Goal: Check status: Check status

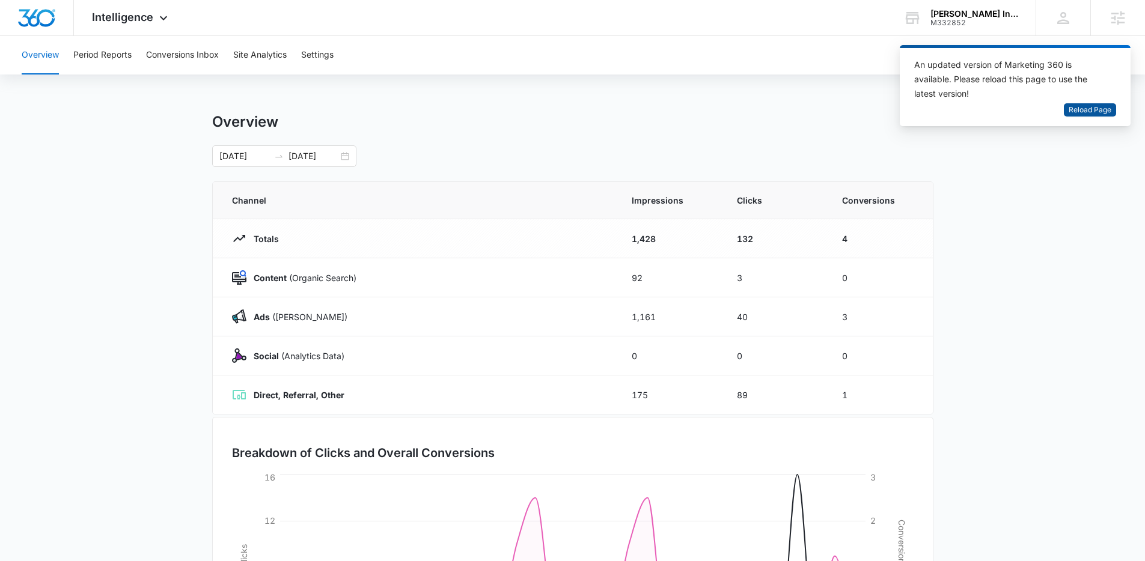
click at [1100, 109] on span "Reload Page" at bounding box center [1090, 110] width 43 height 11
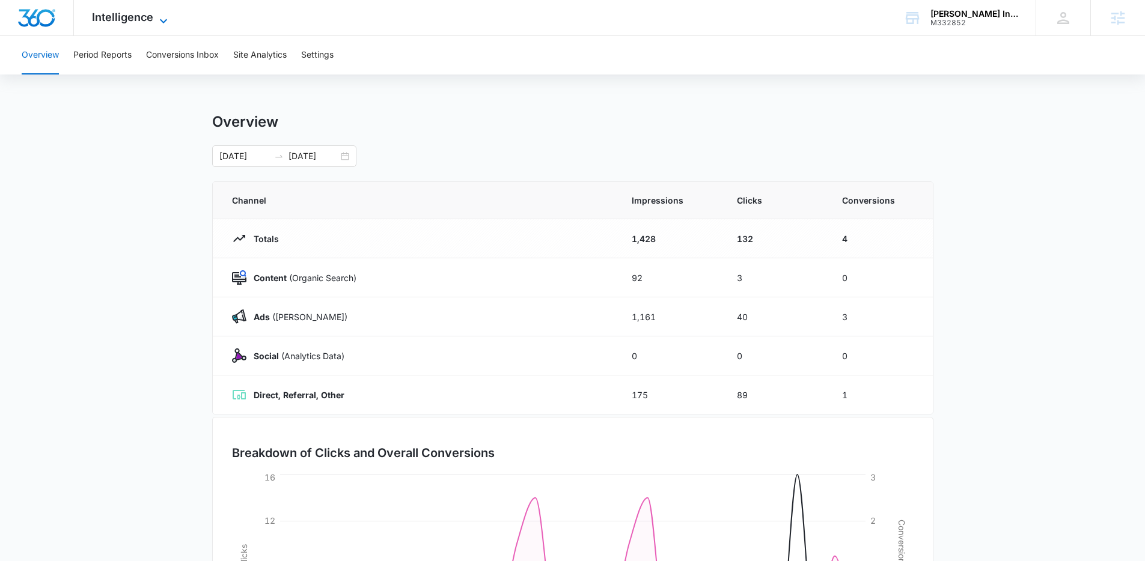
click at [139, 18] on span "Intelligence" at bounding box center [122, 17] width 61 height 13
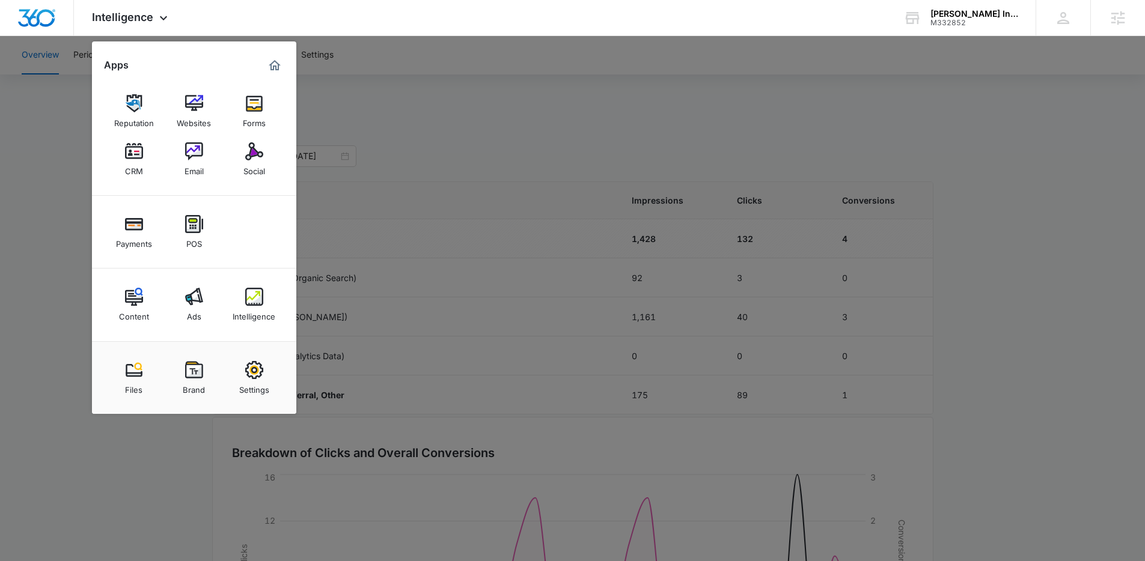
click at [45, 124] on div at bounding box center [572, 280] width 1145 height 561
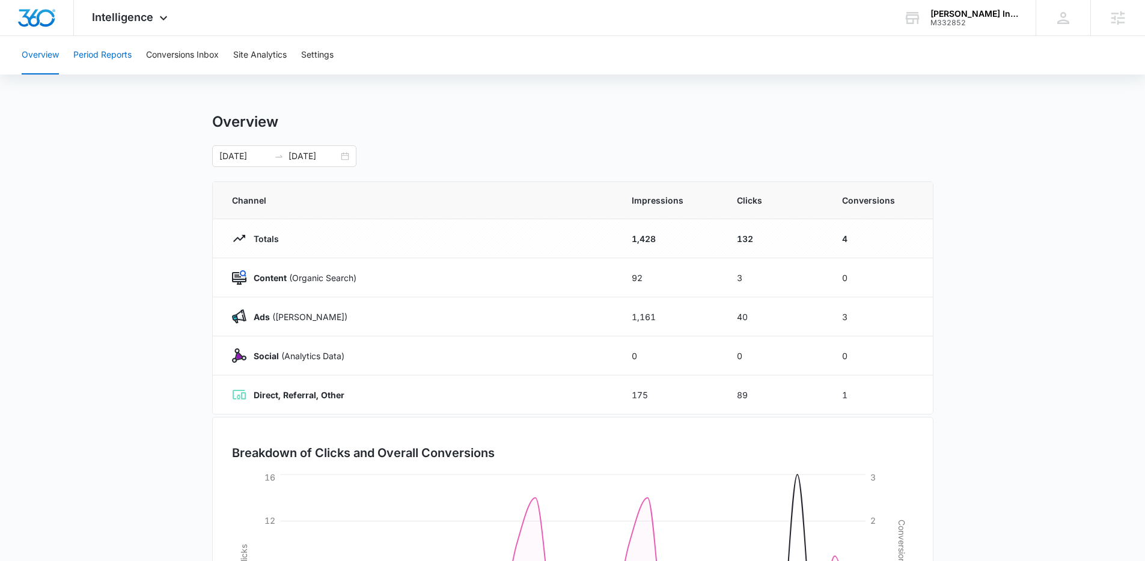
click at [91, 47] on button "Period Reports" at bounding box center [102, 55] width 58 height 38
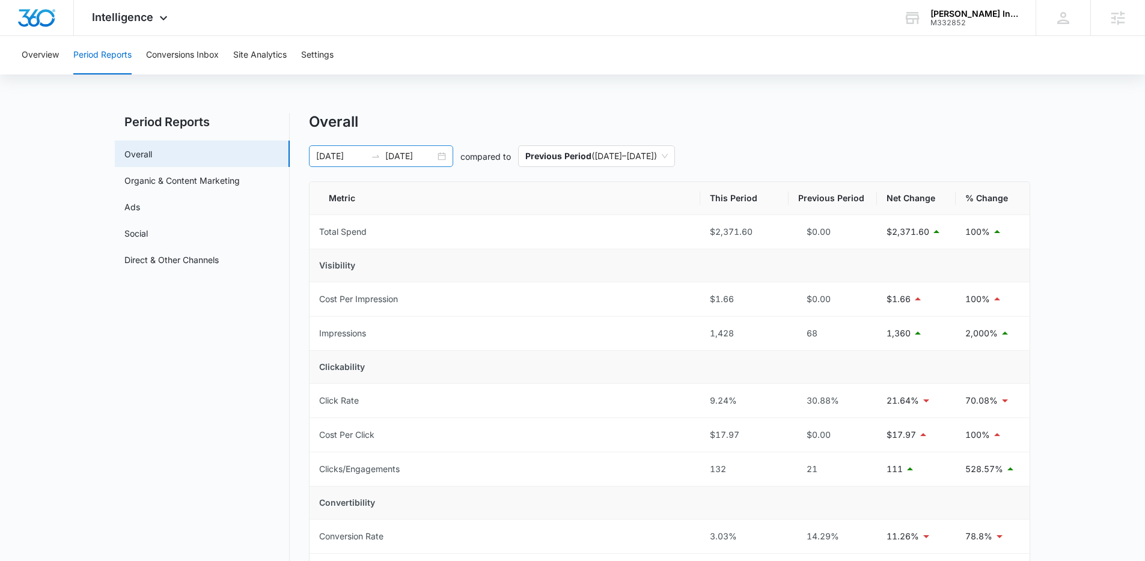
click at [381, 155] on div at bounding box center [375, 156] width 19 height 10
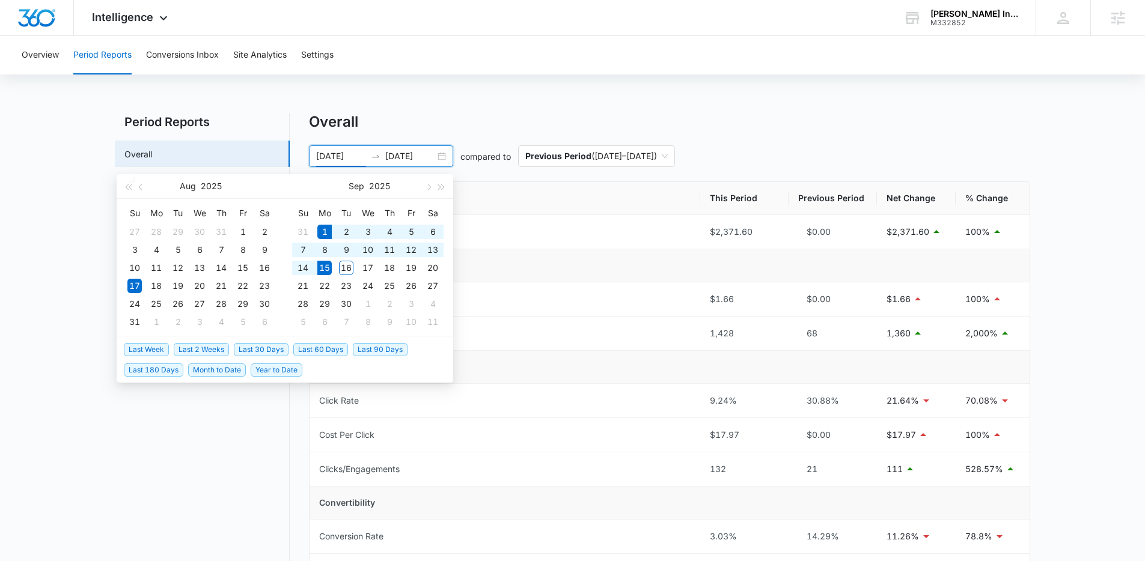
click at [209, 349] on span "Last 2 Weeks" at bounding box center [201, 349] width 55 height 13
type input "09/01/2025"
type input "[DATE]"
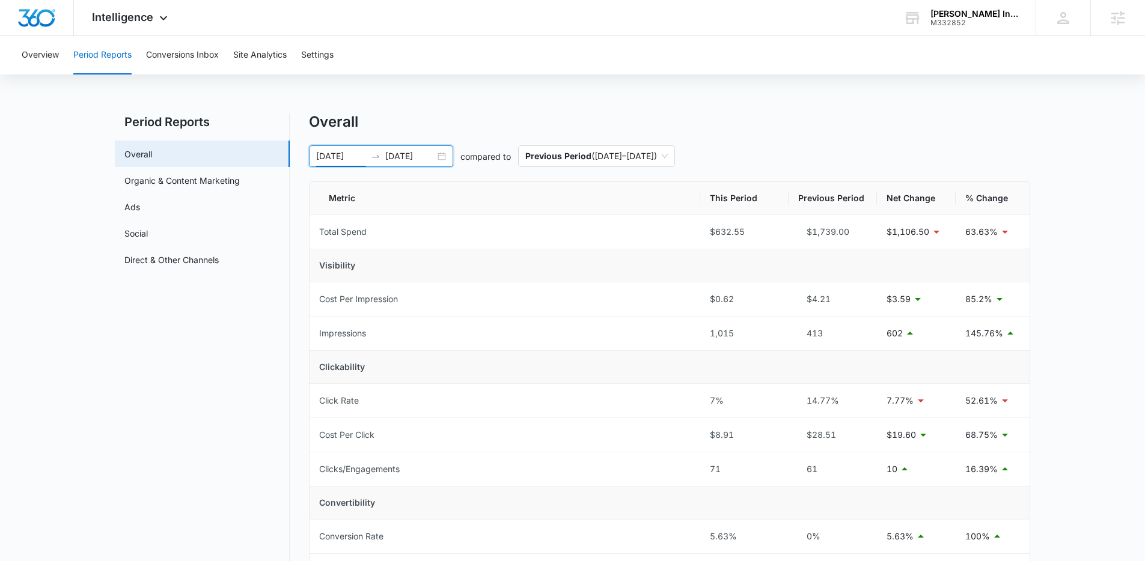
click at [343, 163] on div "09/01/2025 09/15/2025" at bounding box center [381, 156] width 144 height 22
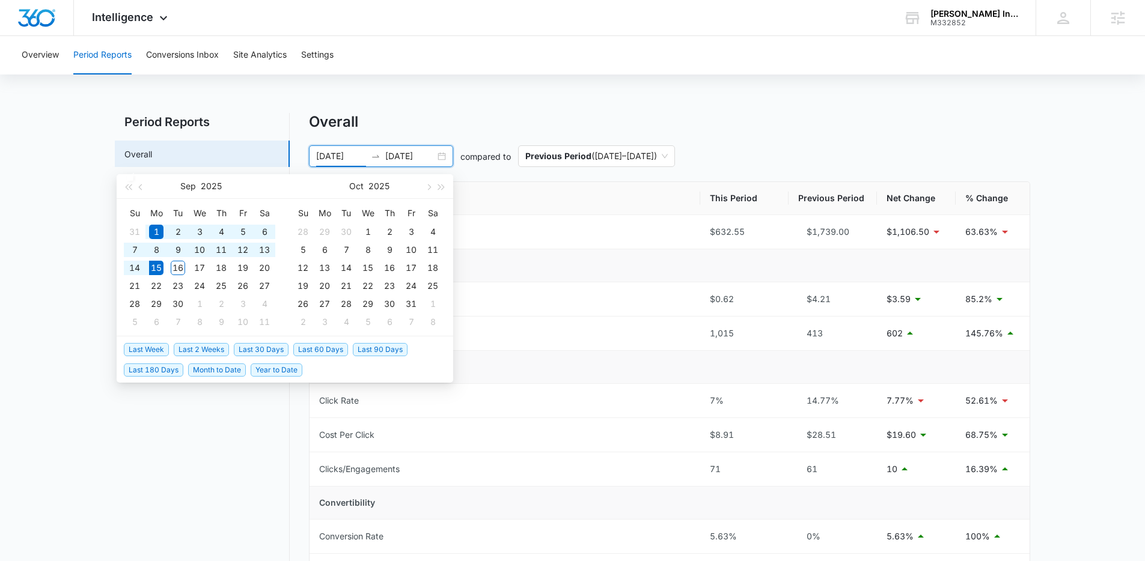
click at [259, 353] on span "Last 30 Days" at bounding box center [261, 349] width 55 height 13
type input "[DATE]"
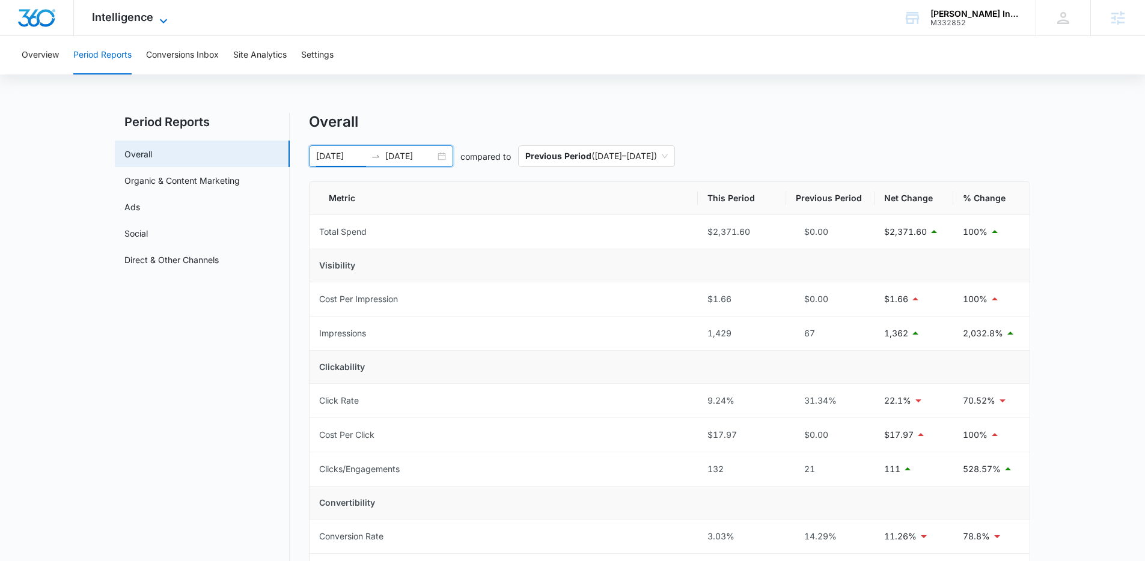
click at [121, 11] on span "Intelligence" at bounding box center [122, 17] width 61 height 13
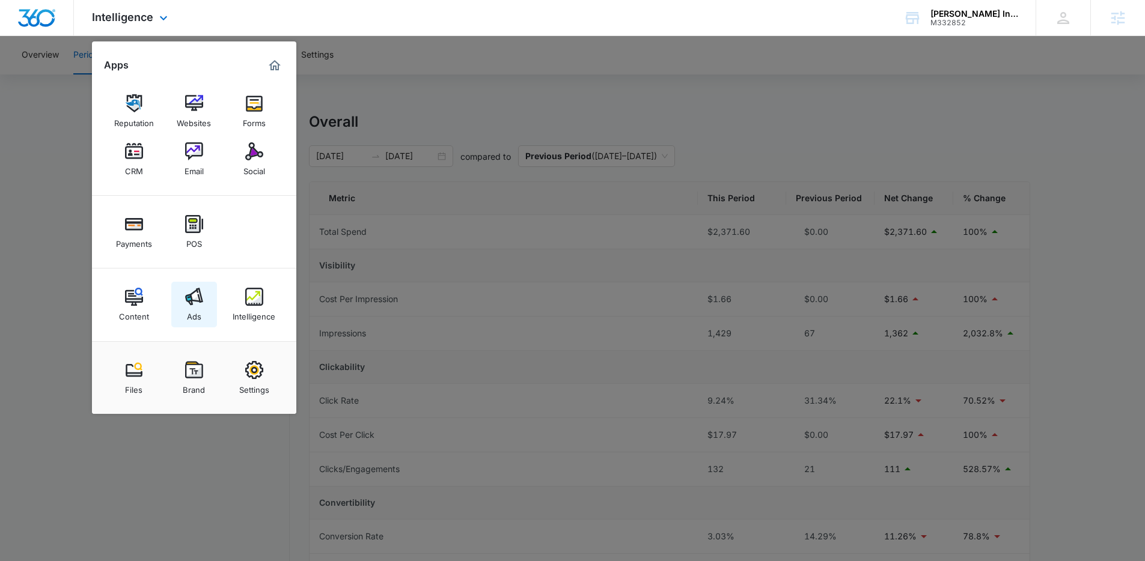
click at [200, 304] on img at bounding box center [194, 297] width 18 height 18
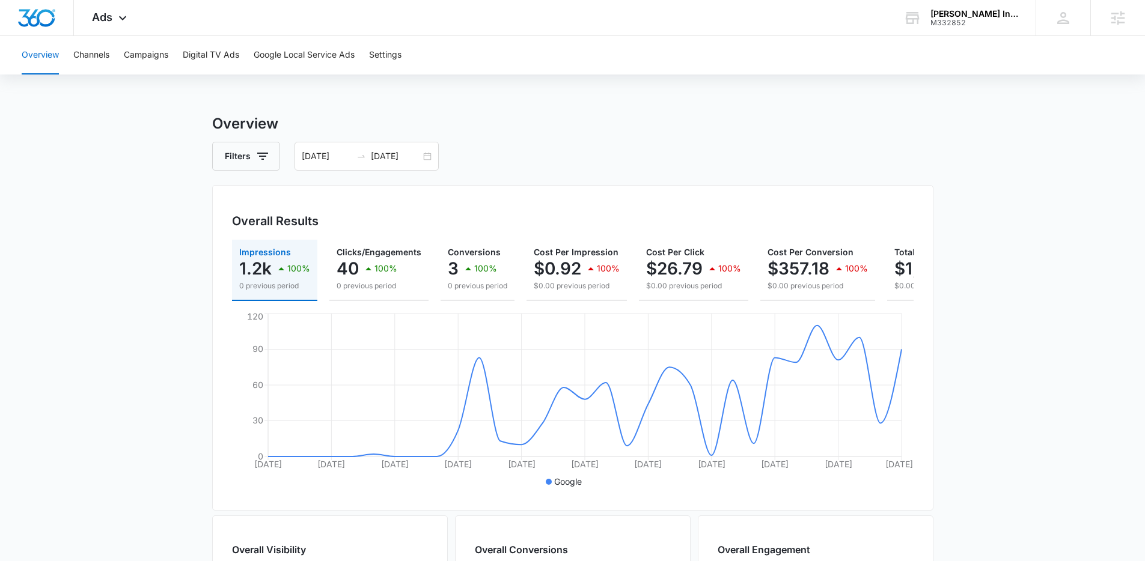
click at [138, 394] on main "Overview Filters 08/16/2025 09/15/2025 Overall Results Impressions 1.2k 100% 0 …" at bounding box center [572, 544] width 1145 height 863
click at [99, 220] on main "Overview Filters 08/16/2025 09/15/2025 Overall Results Impressions 1.2k 100% 0 …" at bounding box center [572, 544] width 1145 height 863
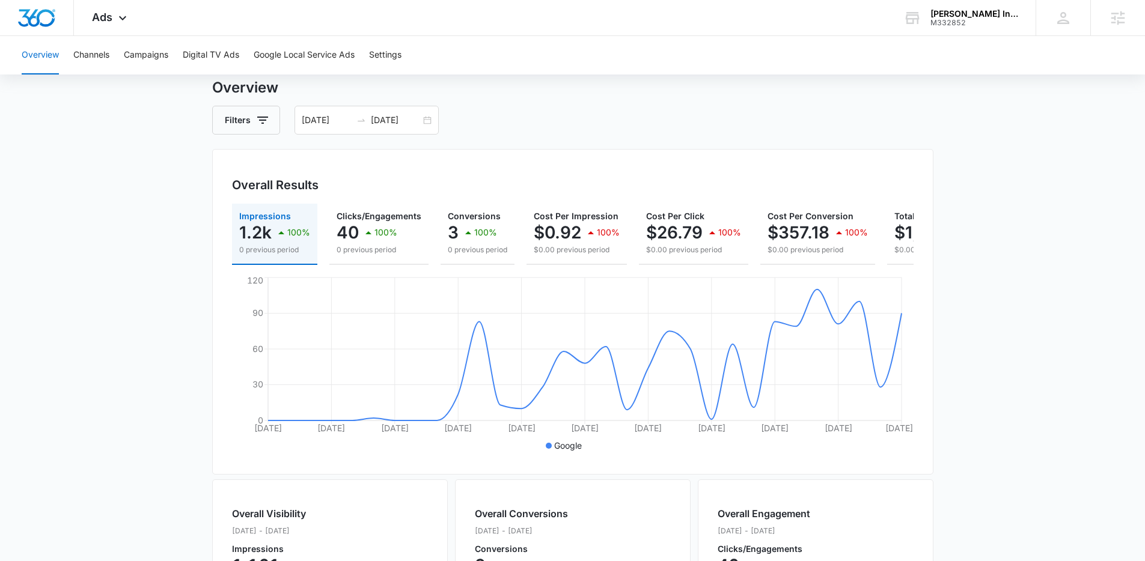
scroll to position [37, 0]
click at [105, 228] on main "Overview Filters 08/16/2025 09/15/2025 Overall Results Impressions 1.2k 100% 0 …" at bounding box center [572, 507] width 1145 height 863
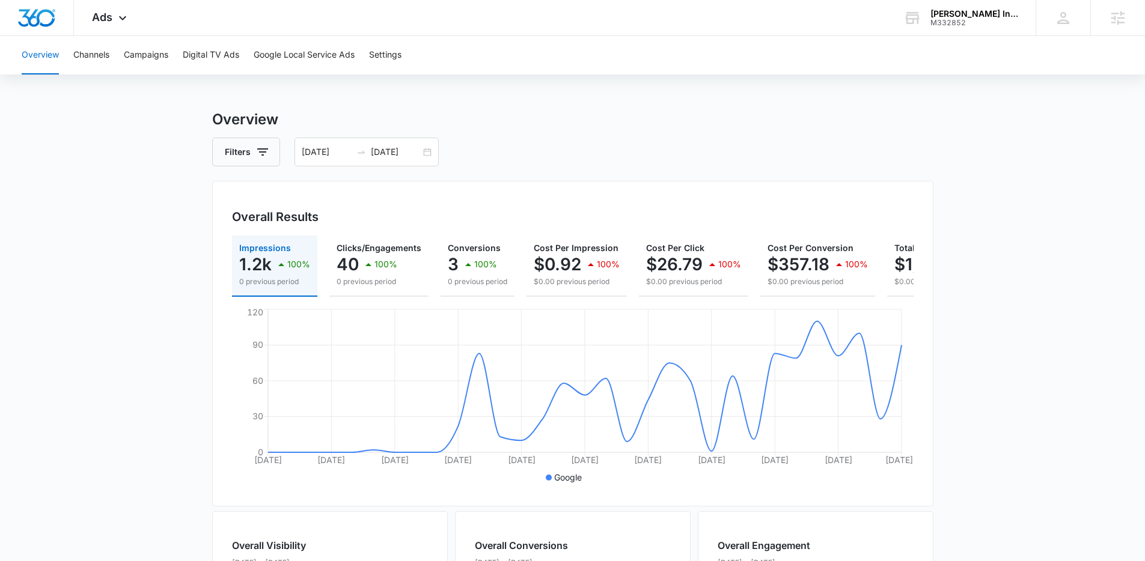
scroll to position [0, 0]
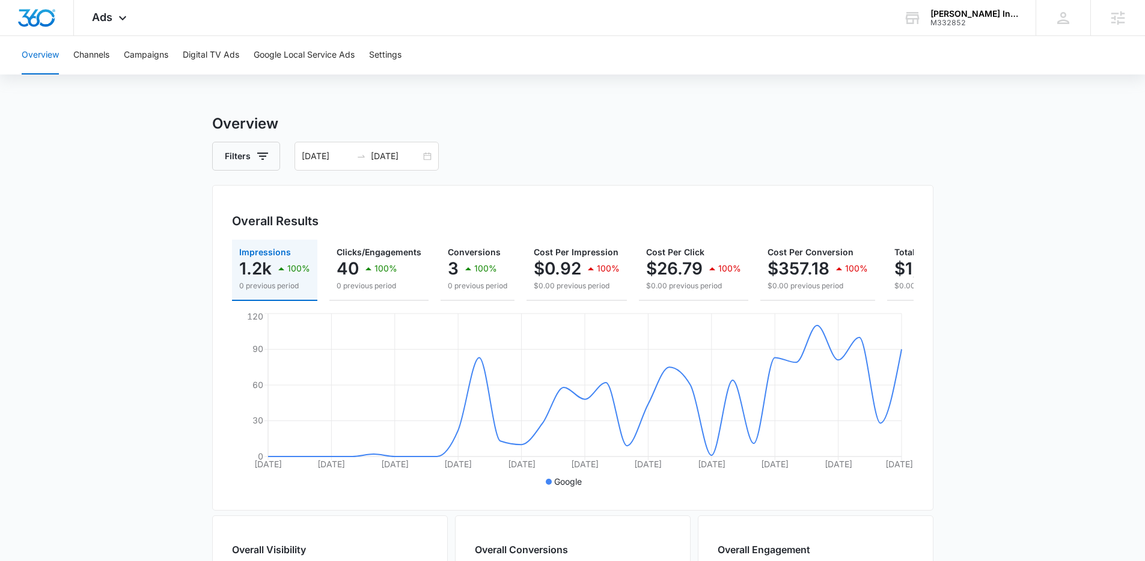
click at [131, 241] on main "Overview Filters 08/16/2025 09/15/2025 Overall Results Impressions 1.2k 100% 0 …" at bounding box center [572, 544] width 1145 height 863
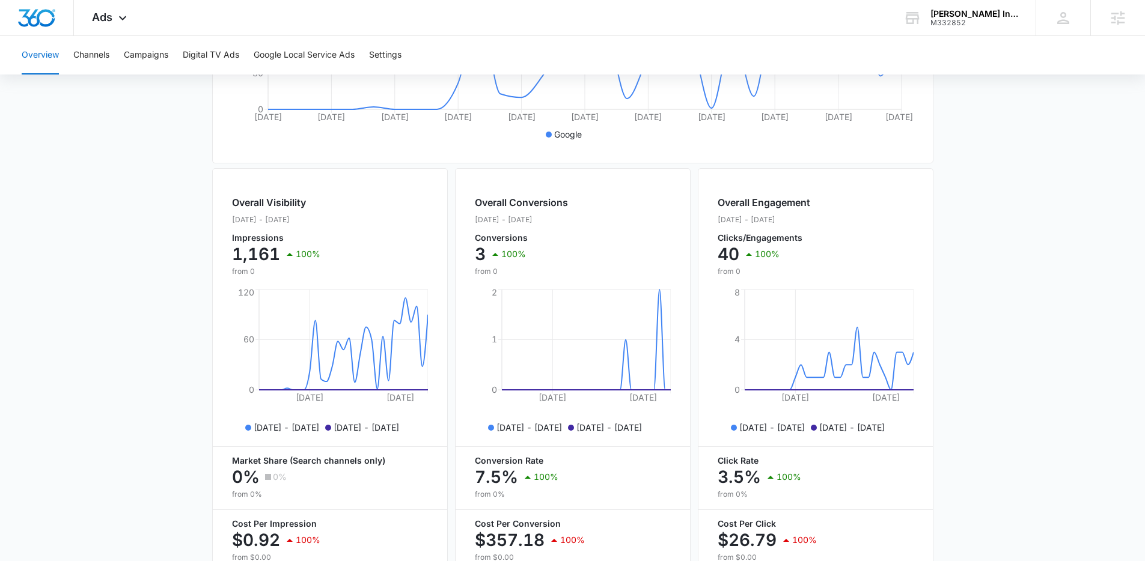
scroll to position [424, 0]
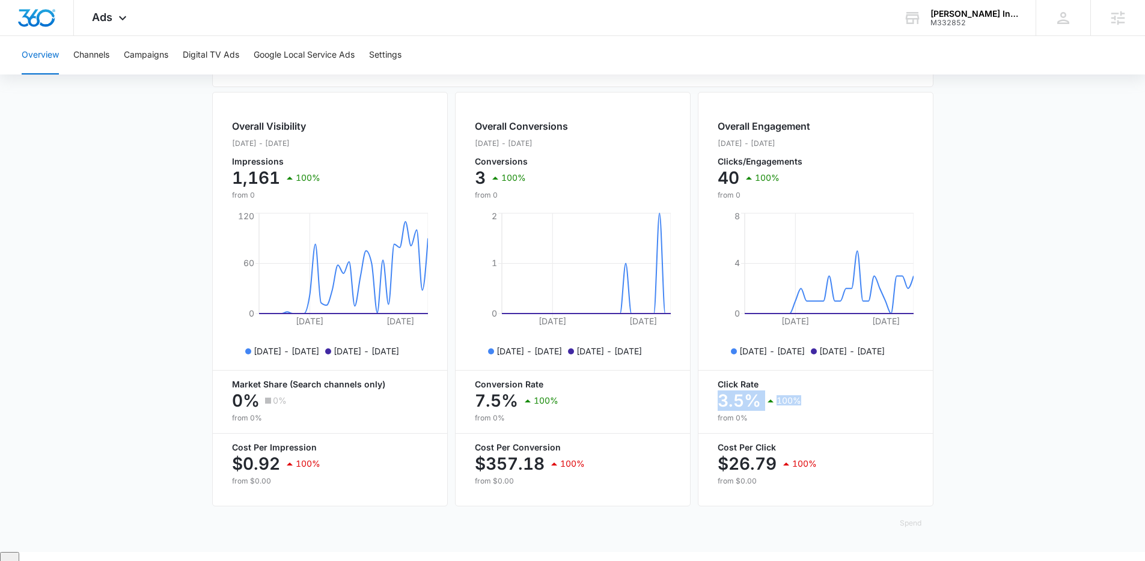
drag, startPoint x: 709, startPoint y: 409, endPoint x: 806, endPoint y: 412, distance: 96.2
click at [806, 412] on div "Overall Engagement Aug. 16 - Sep. 15, 2025 Clicks/Engagements 40 100% from 0 Au…" at bounding box center [816, 299] width 236 height 415
click at [810, 413] on div "3.5% 100%" at bounding box center [816, 401] width 196 height 24
drag, startPoint x: 465, startPoint y: 410, endPoint x: 602, endPoint y: 414, distance: 137.1
click at [602, 414] on div "Overall Conversions Aug. 16 - Sep. 15, 2025 Conversions 3 100% from 0 Aug 25, 2…" at bounding box center [573, 299] width 236 height 415
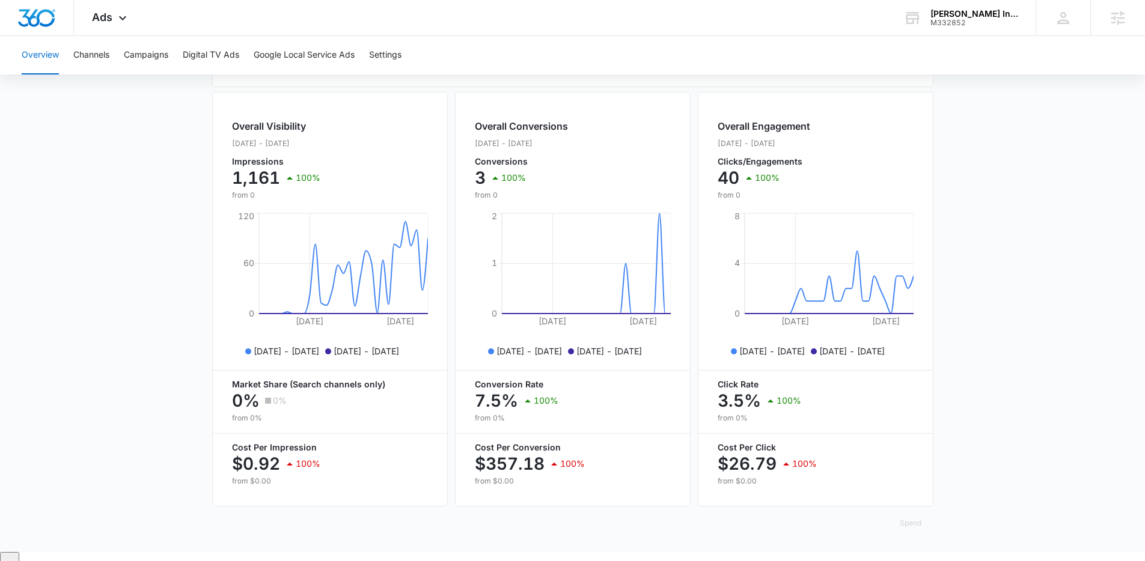
click at [147, 305] on main "Overview Filters 08/16/2025 09/15/2025 Overall Results Impressions 1.2k 100% 0 …" at bounding box center [572, 120] width 1145 height 863
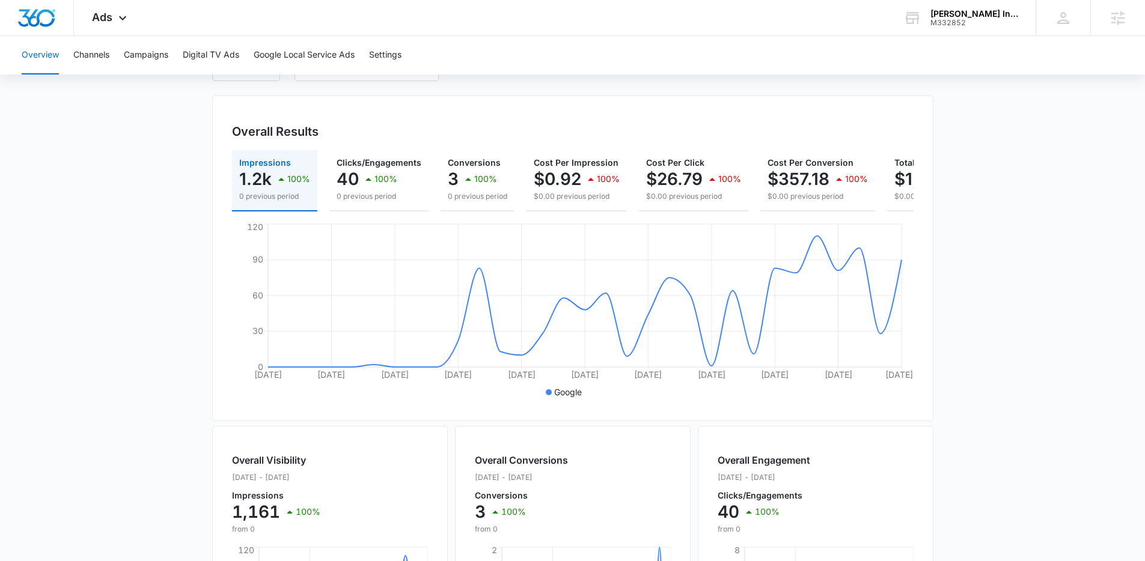
scroll to position [87, 0]
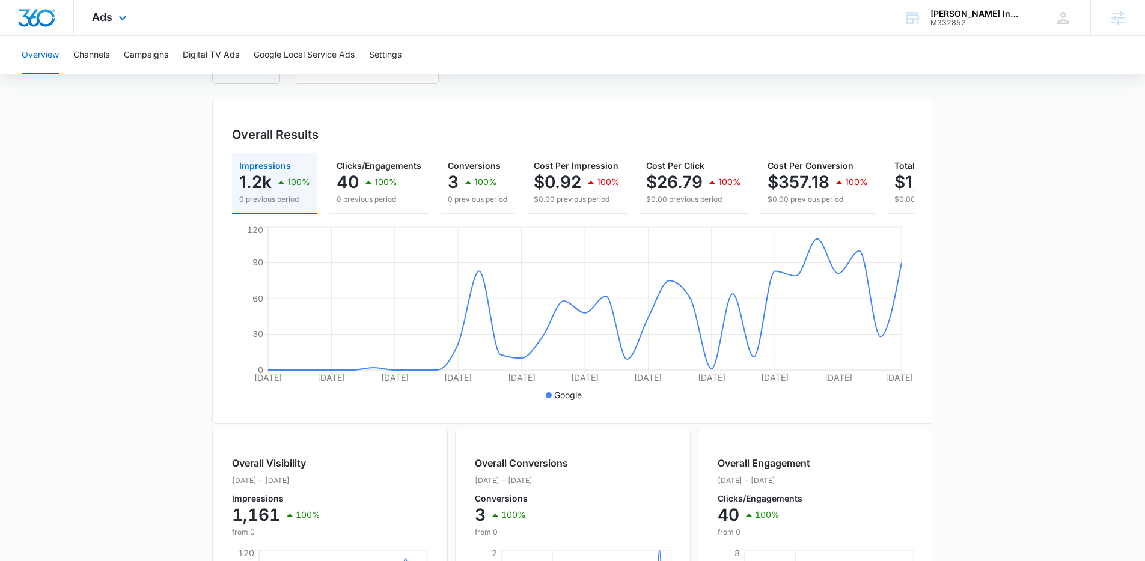
click at [112, 11] on div "Ads Apps Reputation Websites Forms CRM Email Social Payments POS Content Ads In…" at bounding box center [111, 17] width 74 height 35
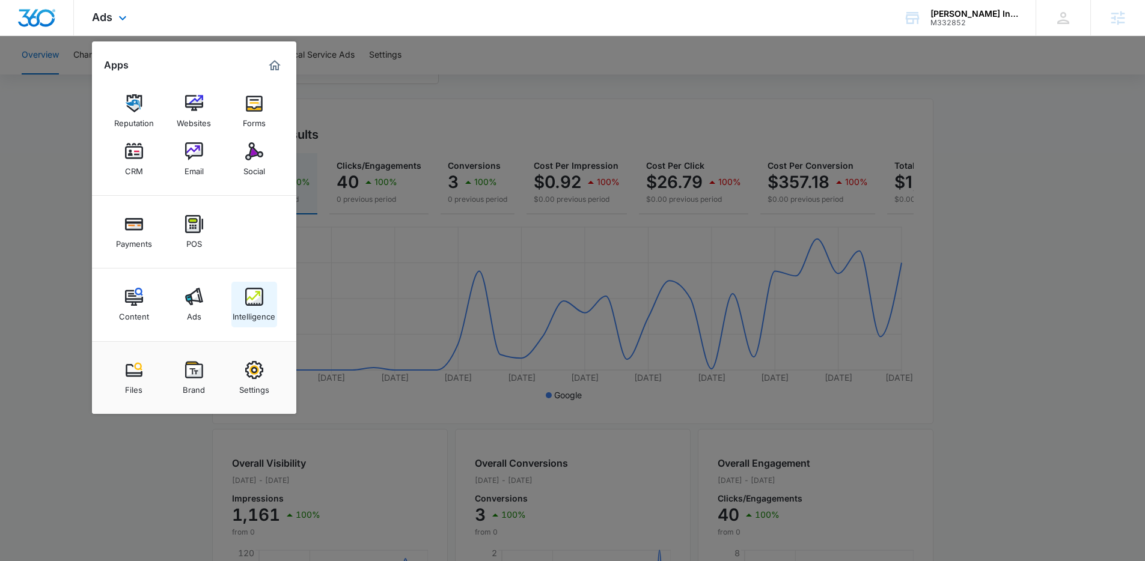
click at [255, 304] on img at bounding box center [254, 297] width 18 height 18
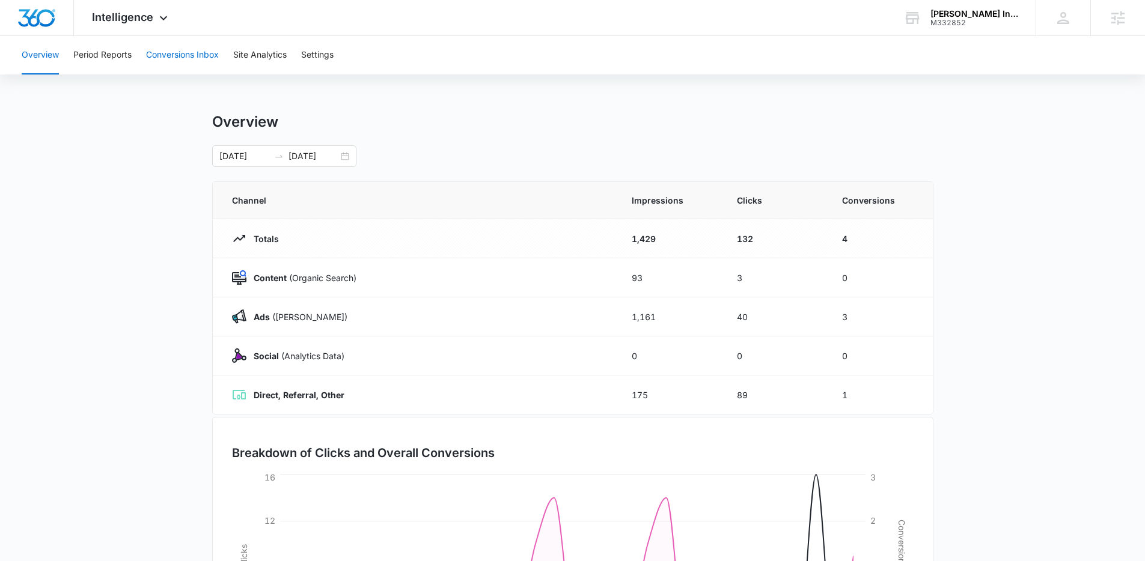
click at [186, 54] on button "Conversions Inbox" at bounding box center [182, 55] width 73 height 38
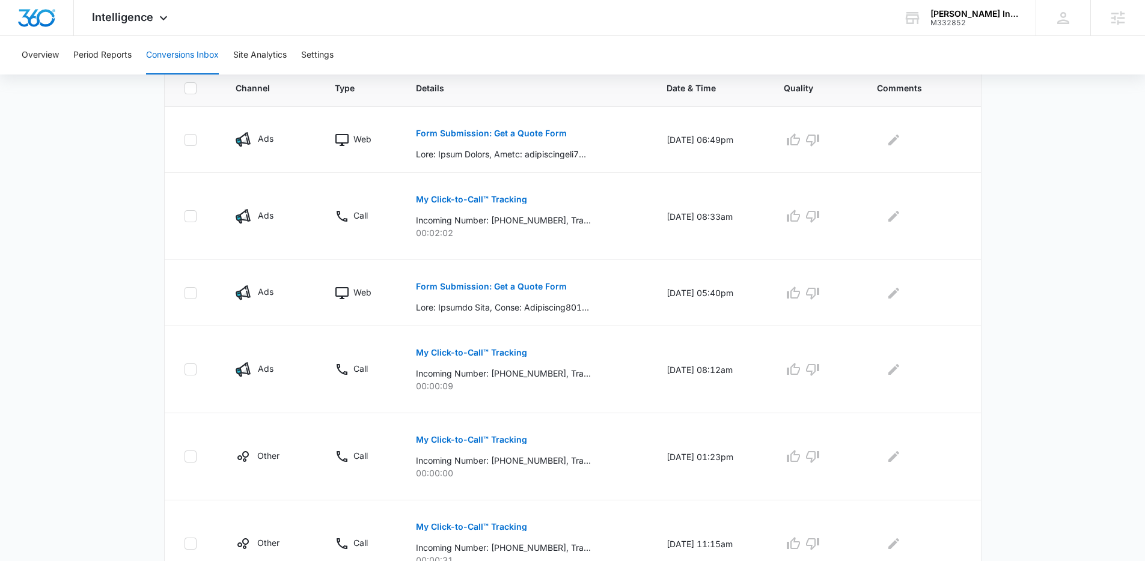
scroll to position [225, 0]
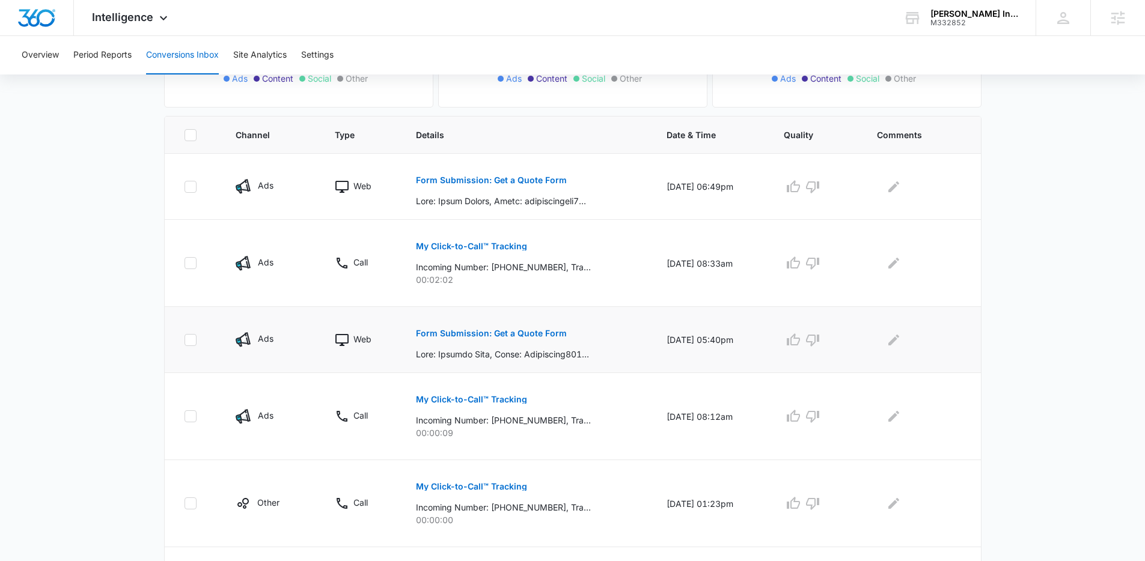
click at [497, 332] on p "Form Submission: Get a Quote Form" at bounding box center [491, 333] width 151 height 8
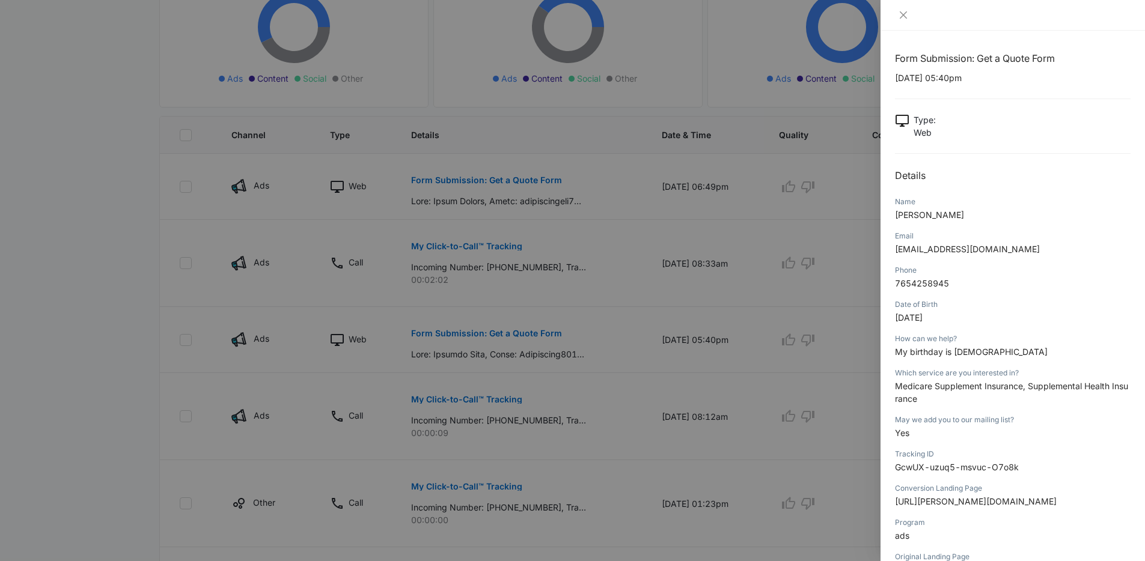
scroll to position [0, 0]
click at [907, 14] on icon "close" at bounding box center [904, 15] width 10 height 10
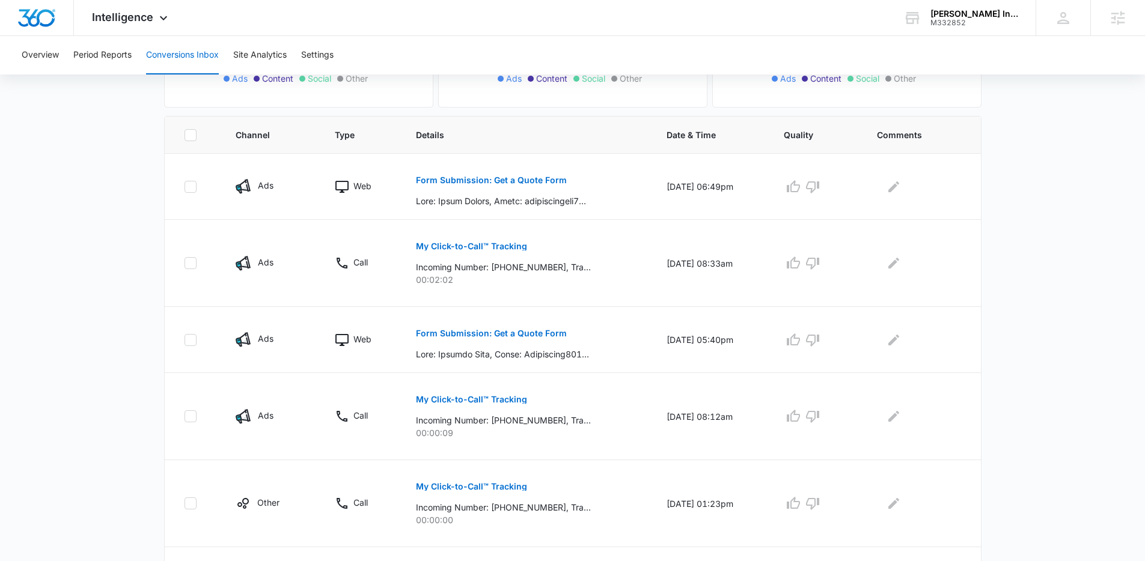
click at [94, 207] on main "Filters 08/17/2025 09/16/2025 New Conversion Total Conversions: 7 Ads Content S…" at bounding box center [572, 305] width 1145 height 887
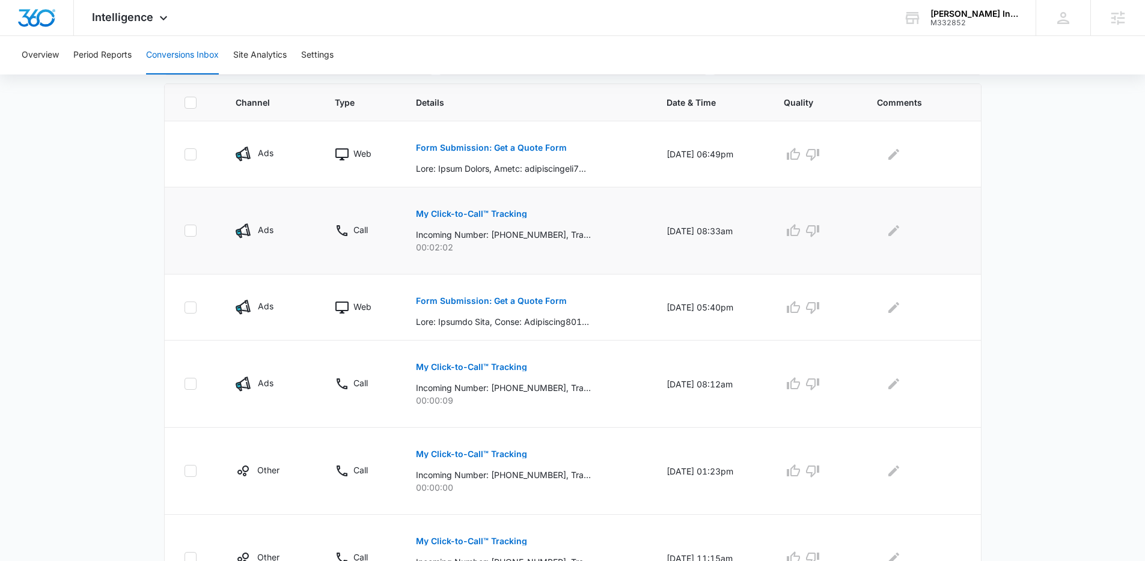
scroll to position [256, 0]
click at [116, 233] on main "Filters 08/17/2025 09/16/2025 New Conversion Total Conversions: 7 Ads Content S…" at bounding box center [572, 273] width 1145 height 887
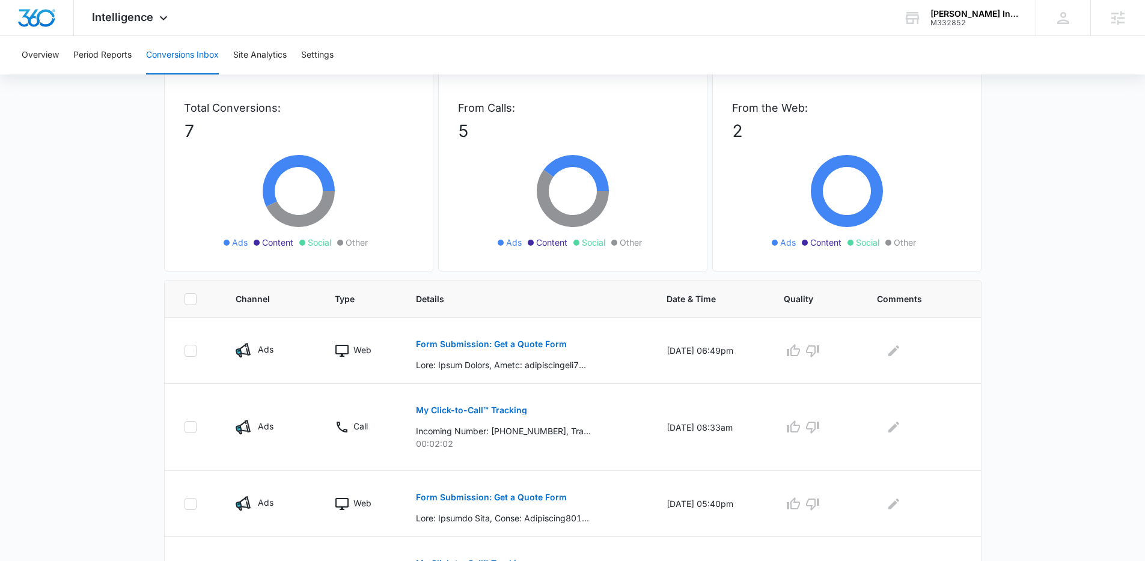
scroll to position [53, 0]
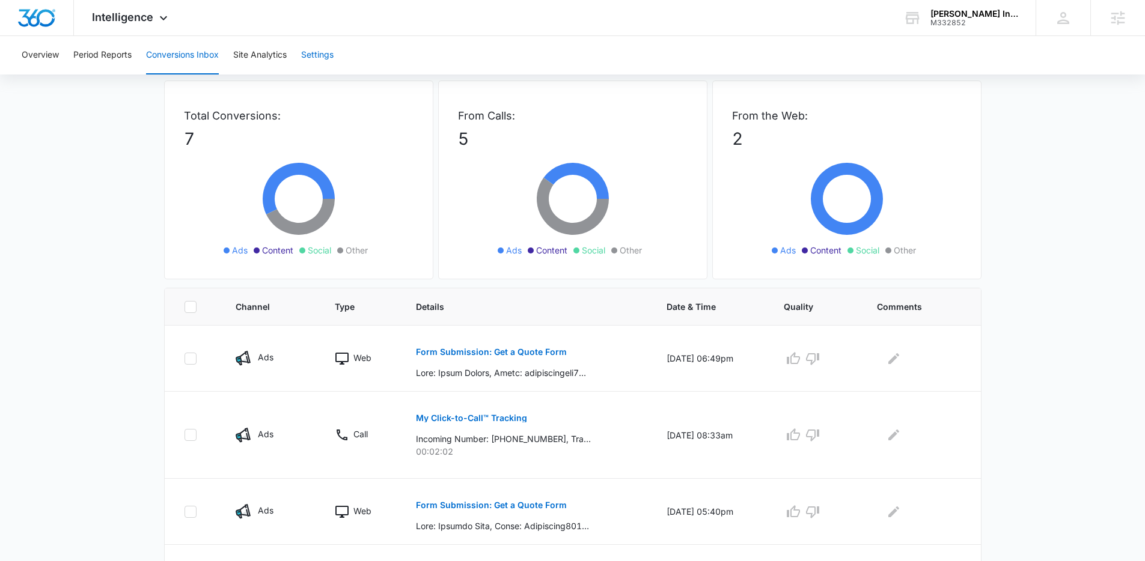
click at [324, 50] on button "Settings" at bounding box center [317, 55] width 32 height 38
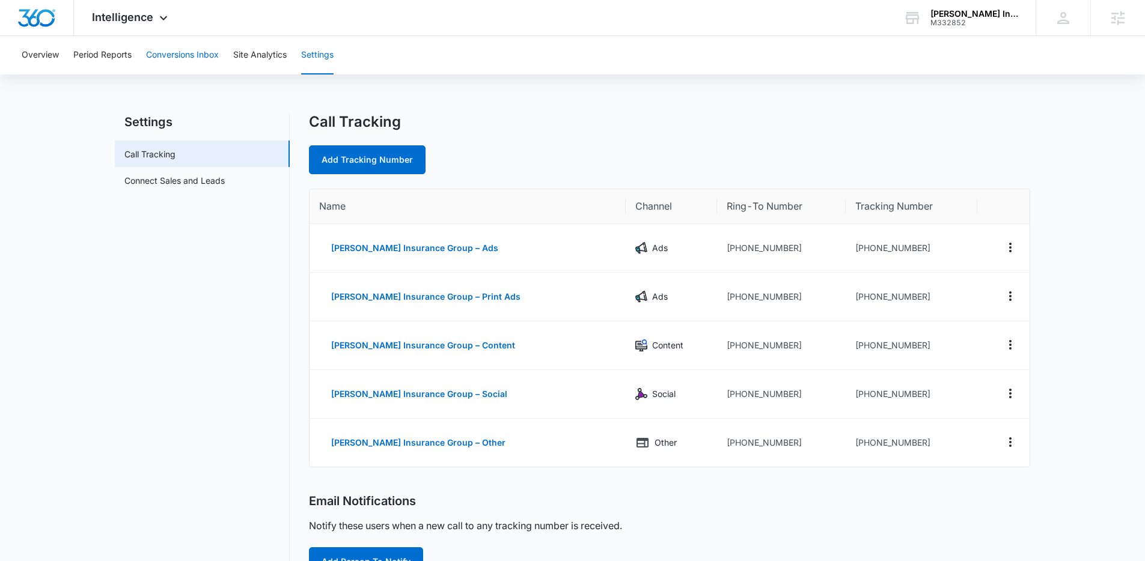
click at [176, 50] on button "Conversions Inbox" at bounding box center [182, 55] width 73 height 38
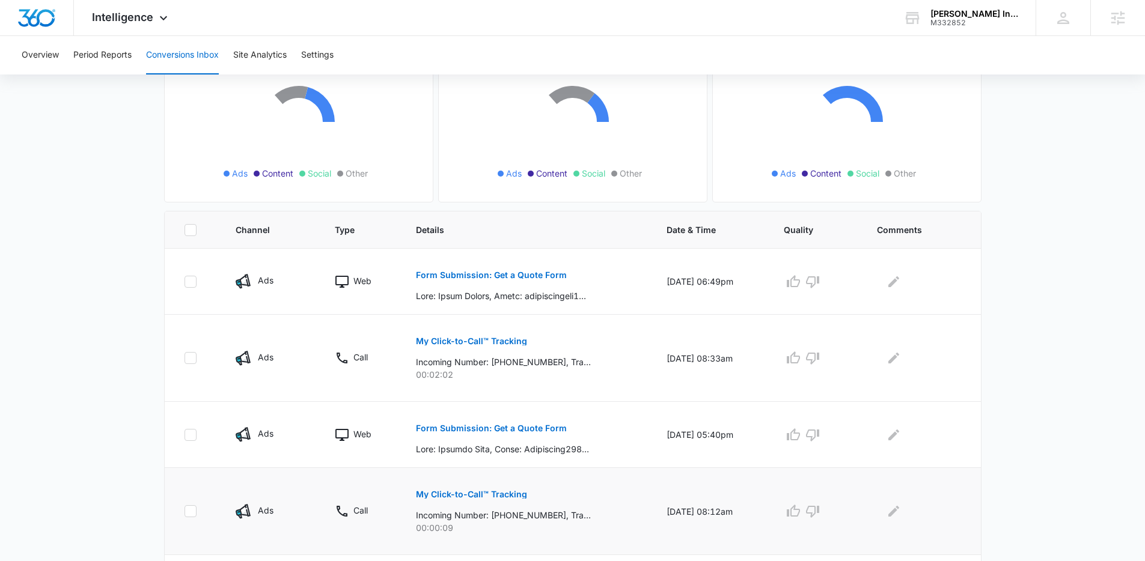
scroll to position [182, 0]
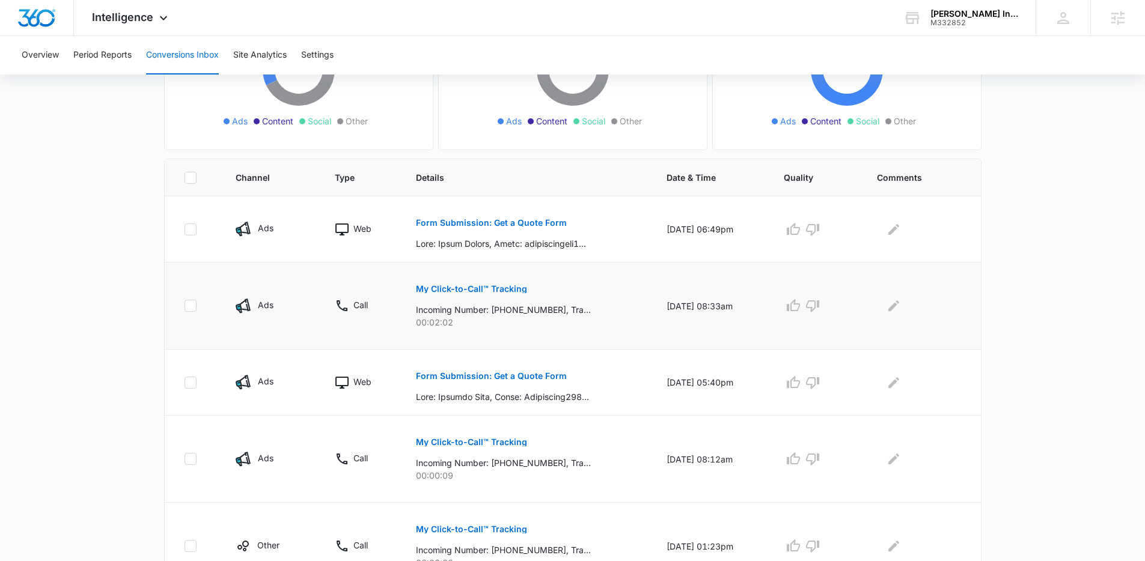
click at [468, 286] on p "My Click-to-Call™ Tracking" at bounding box center [471, 289] width 111 height 8
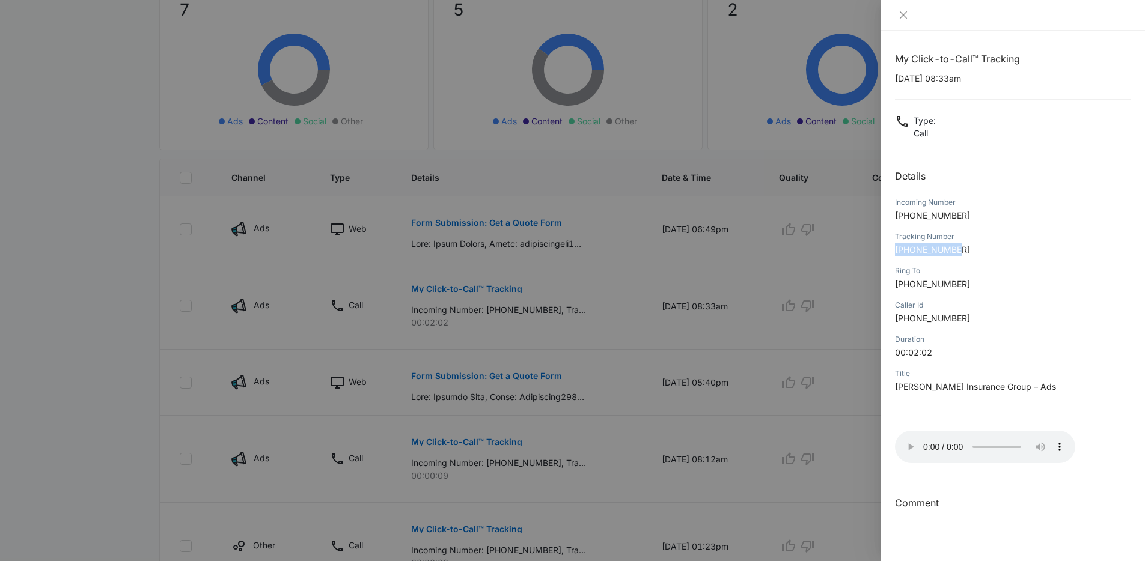
drag, startPoint x: 969, startPoint y: 249, endPoint x: 883, endPoint y: 245, distance: 86.1
click at [883, 245] on div "My Click-to-Call™ Tracking 09/13/2025 at 08:33am Type : Call Details Incoming N…" at bounding box center [1013, 296] width 265 height 531
click at [973, 252] on p "+18336132995" at bounding box center [1013, 249] width 236 height 13
drag, startPoint x: 968, startPoint y: 252, endPoint x: 893, endPoint y: 250, distance: 75.8
click at [893, 250] on div "My Click-to-Call™ Tracking 09/13/2025 at 08:33am Type : Call Details Incoming N…" at bounding box center [1013, 296] width 265 height 531
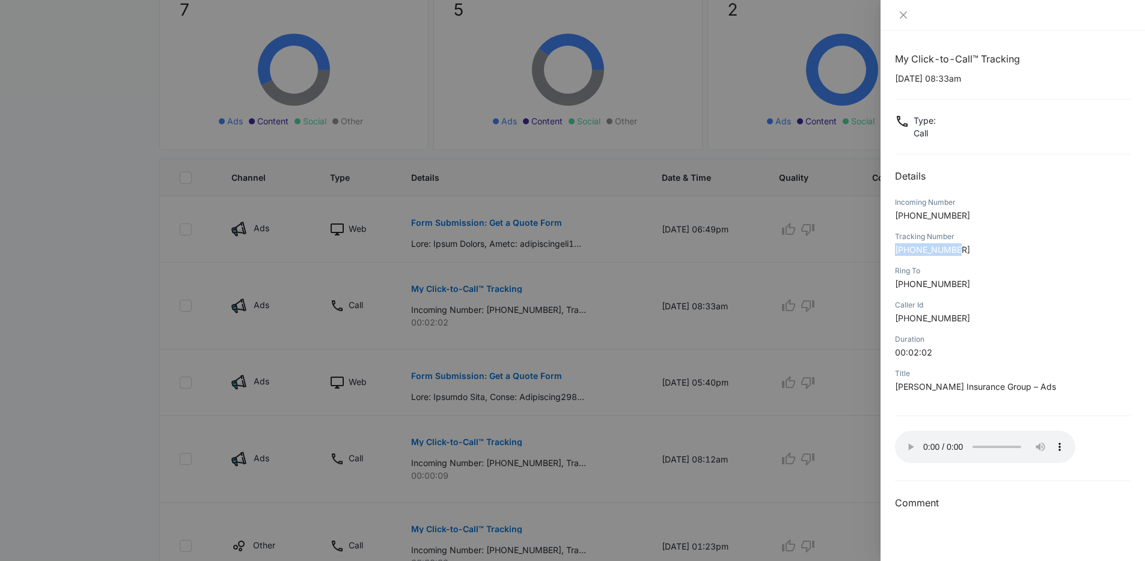
click at [982, 252] on p "+18336132995" at bounding box center [1013, 249] width 236 height 13
drag, startPoint x: 962, startPoint y: 217, endPoint x: 893, endPoint y: 218, distance: 69.7
click at [893, 218] on div "My Click-to-Call™ Tracking 09/13/2025 at 08:33am Type : Call Details Incoming N…" at bounding box center [1013, 296] width 265 height 531
click at [981, 221] on p "+17652168495" at bounding box center [1013, 215] width 236 height 13
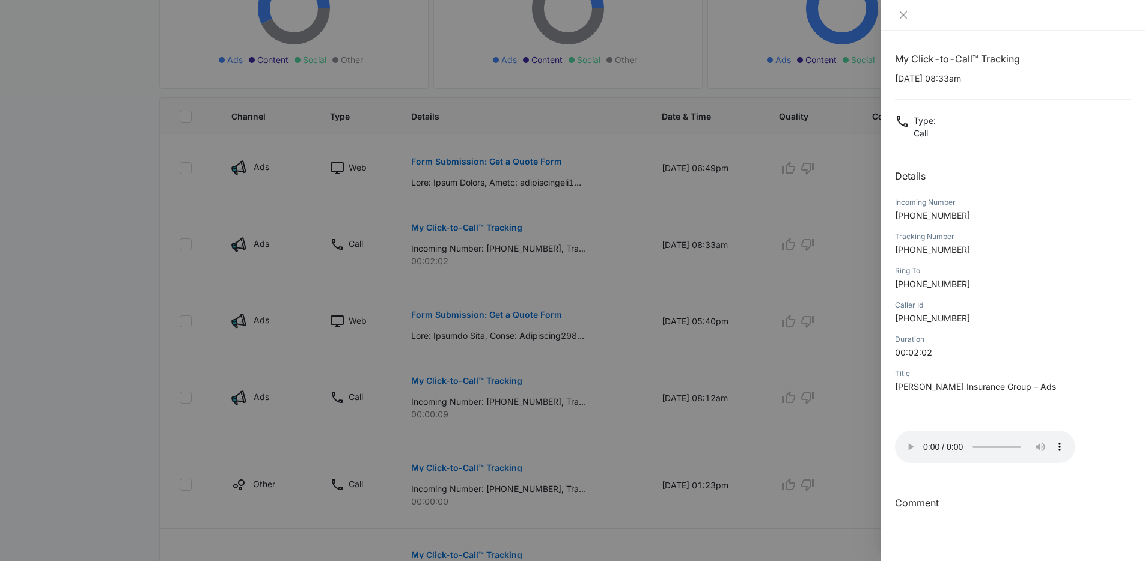
scroll to position [185, 0]
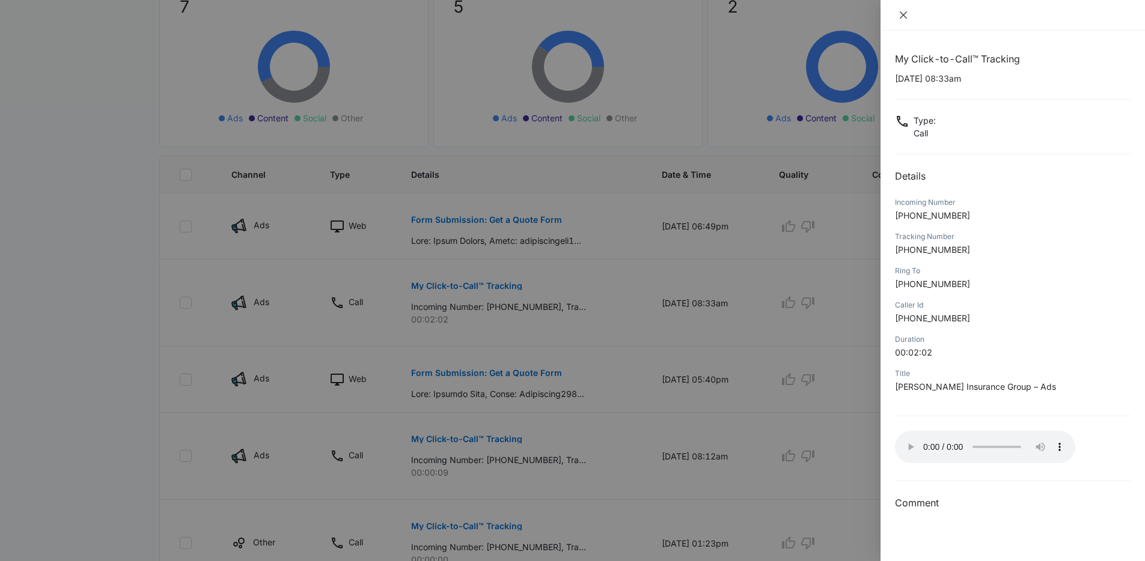
click at [904, 15] on icon "close" at bounding box center [903, 14] width 7 height 7
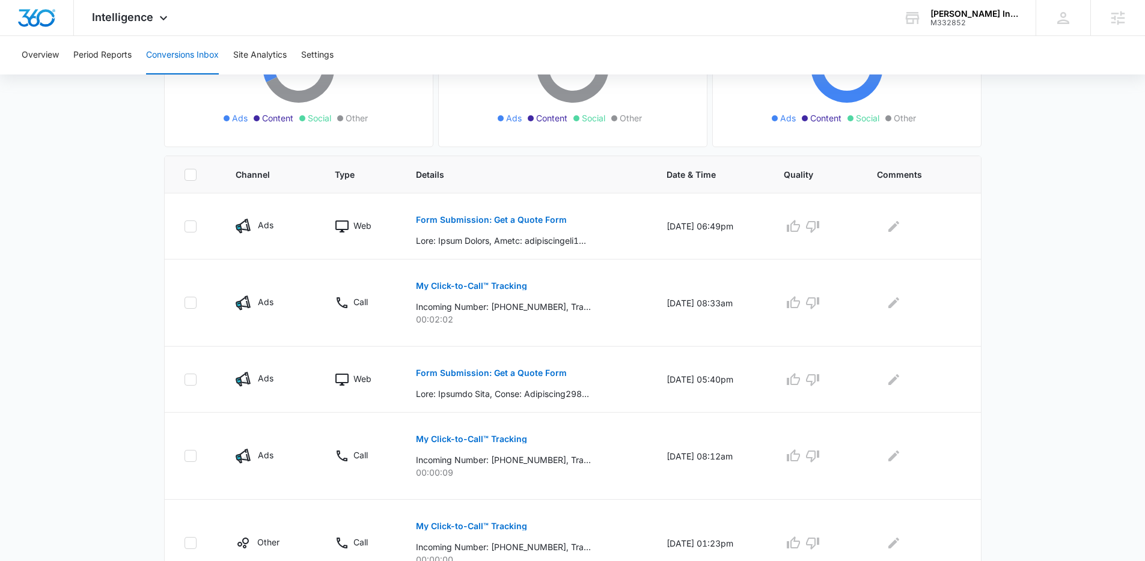
click at [99, 233] on main "Filters 08/17/2025 09/16/2025 New Conversion Total Conversions: 7 Ads Content S…" at bounding box center [572, 344] width 1145 height 887
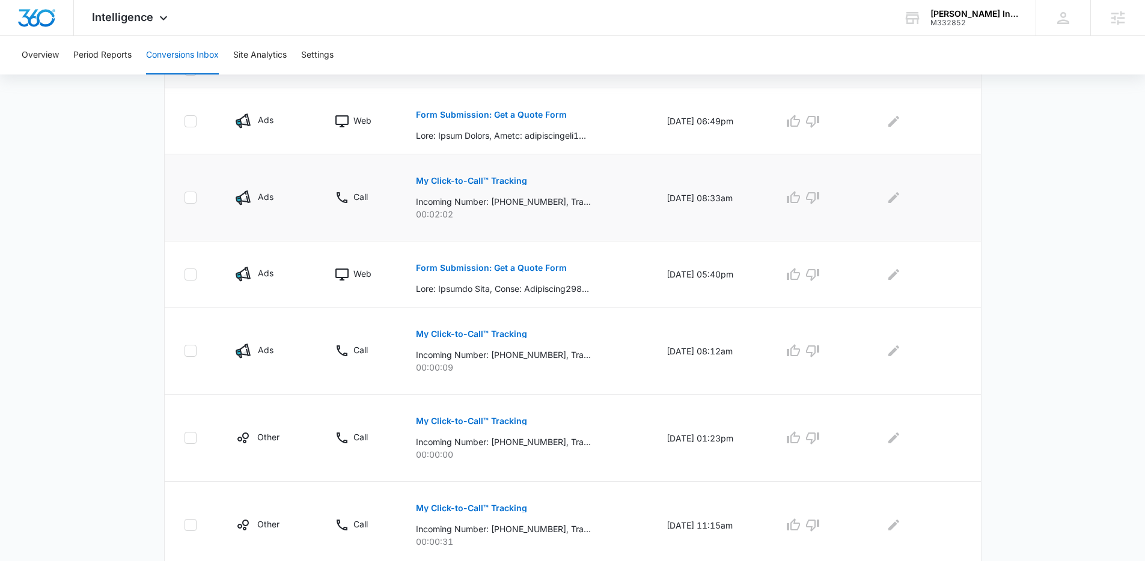
scroll to position [289, 0]
click at [476, 269] on p "Form Submission: Get a Quote Form" at bounding box center [491, 270] width 151 height 8
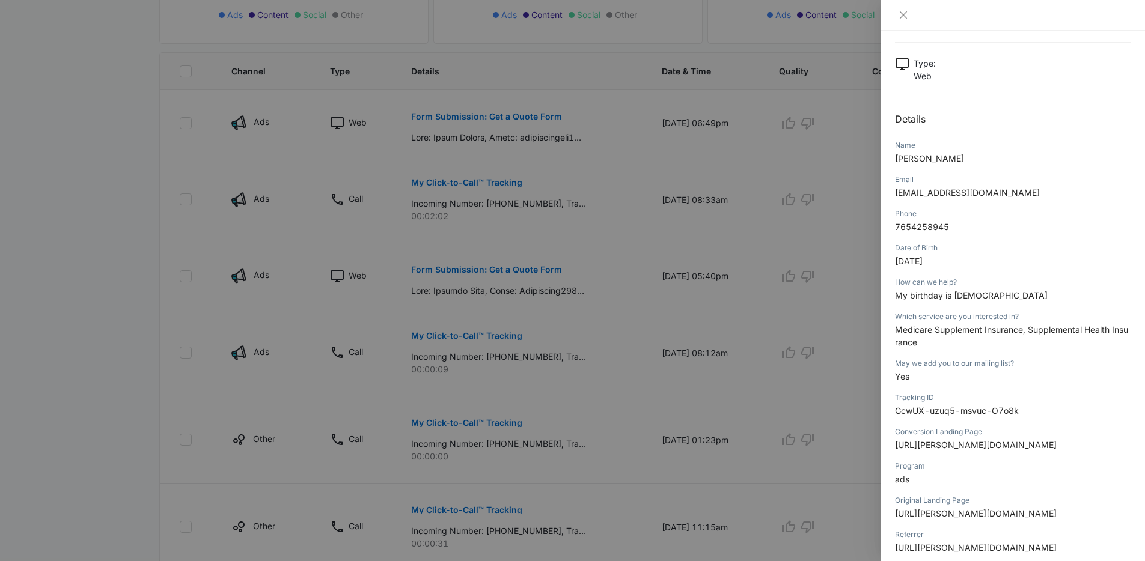
scroll to position [0, 0]
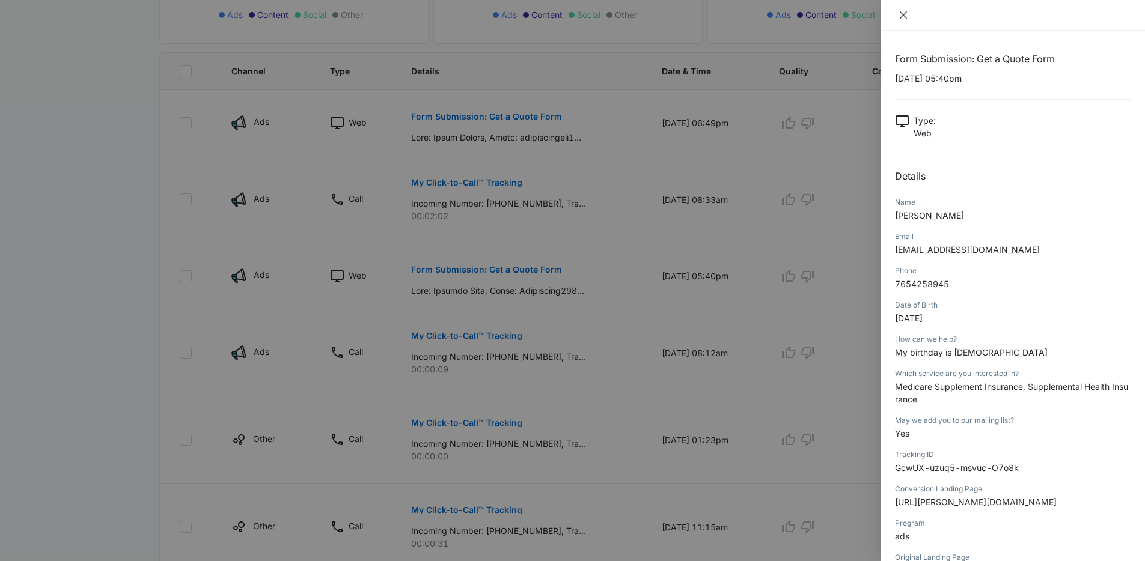
click at [902, 15] on icon "close" at bounding box center [904, 15] width 10 height 10
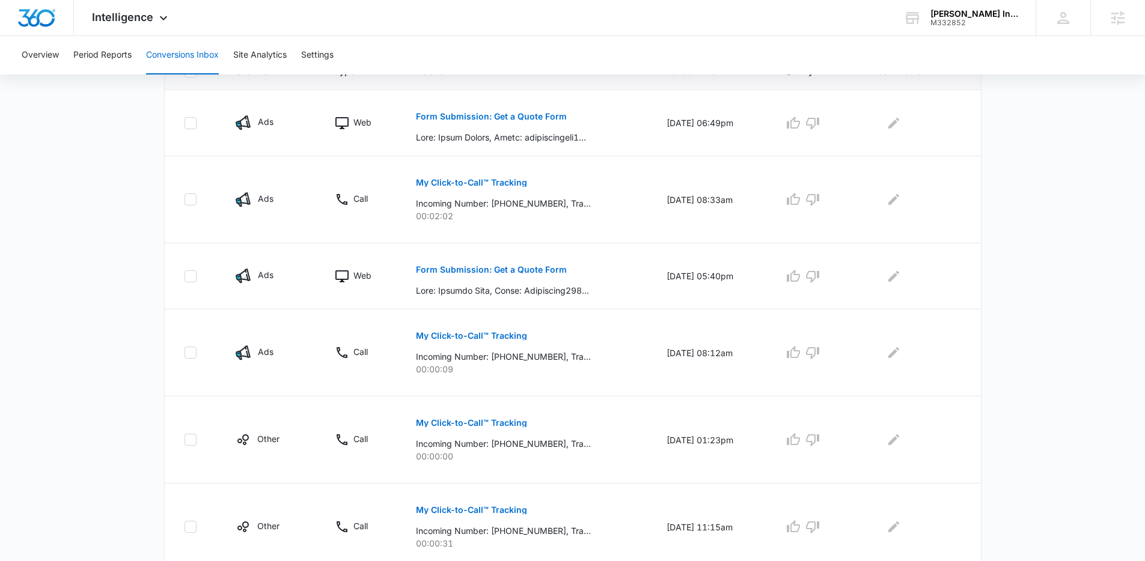
click at [90, 243] on main "Filters 08/17/2025 09/16/2025 New Conversion Total Conversions: 7 Ads Content S…" at bounding box center [572, 241] width 1145 height 887
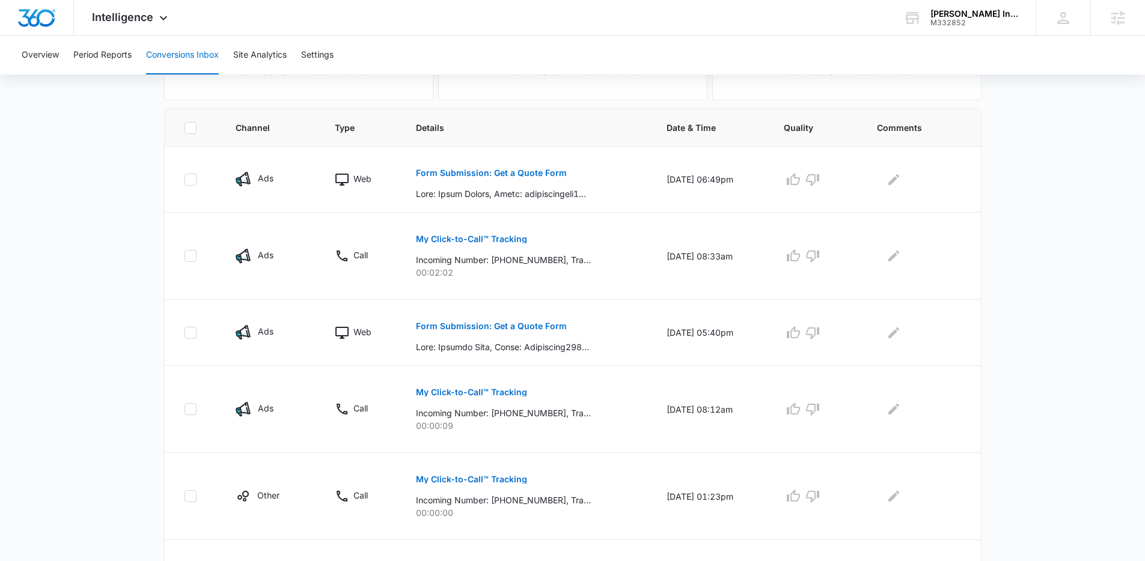
scroll to position [231, 0]
click at [121, 8] on div "Intelligence Apps Reputation Websites Forms CRM Email Social Payments POS Conte…" at bounding box center [131, 17] width 115 height 35
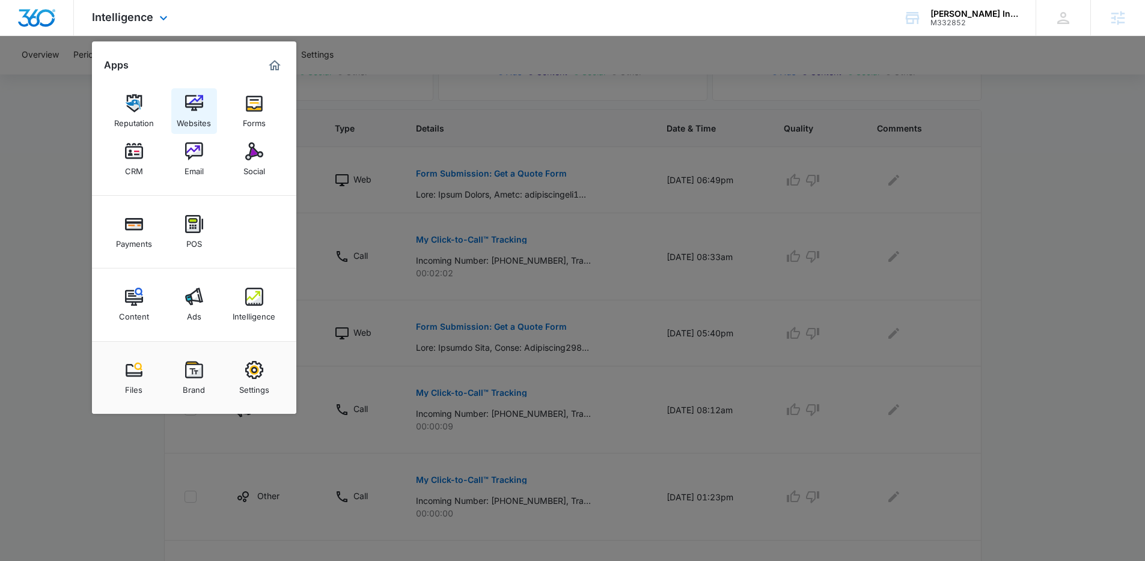
click at [190, 110] on img at bounding box center [194, 103] width 18 height 18
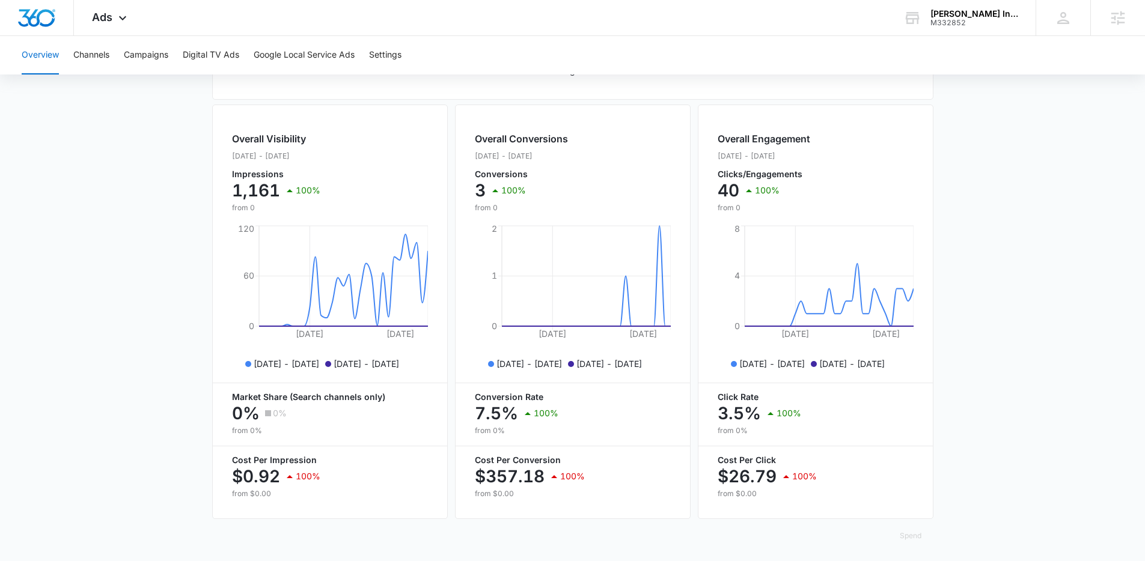
scroll to position [424, 0]
